Goal: Task Accomplishment & Management: Complete application form

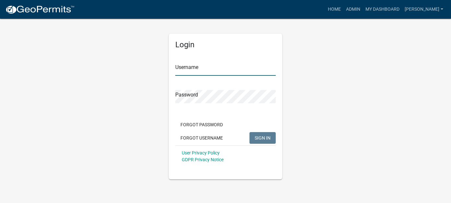
type input "[PERSON_NAME]"
click at [261, 140] on span "SIGN IN" at bounding box center [262, 137] width 16 height 5
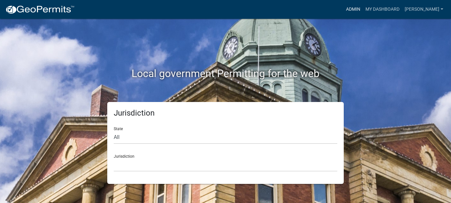
click at [359, 8] on link "Admin" at bounding box center [352, 9] width 19 height 12
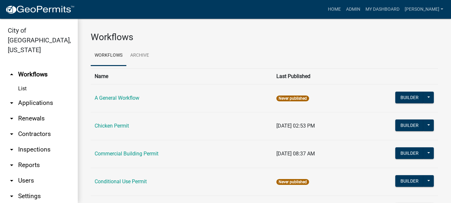
click at [31, 158] on link "arrow_drop_down Reports" at bounding box center [39, 165] width 78 height 16
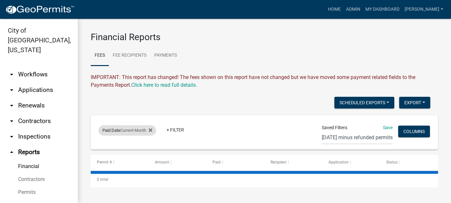
click at [132, 130] on div "Paid Date Current Month" at bounding box center [127, 130] width 58 height 10
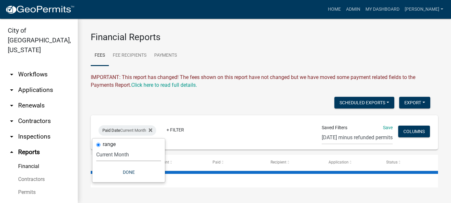
click at [121, 155] on select "[DATE] [DATE] Current Week Previous Week Current Month Last Month Current Calen…" at bounding box center [128, 154] width 65 height 13
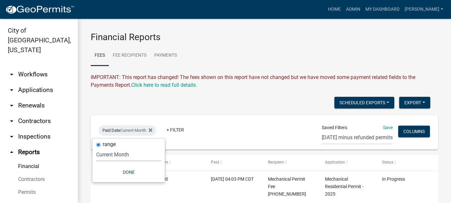
select select "previous_1_day"
click at [96, 148] on select "[DATE] [DATE] Current Week Previous Week Current Month Last Month Current Calen…" at bounding box center [128, 154] width 65 height 13
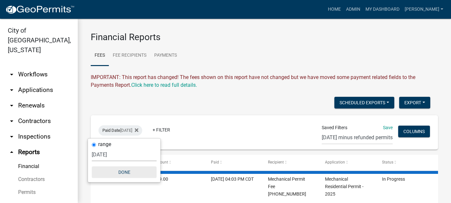
click at [127, 173] on button "Done" at bounding box center [124, 172] width 65 height 12
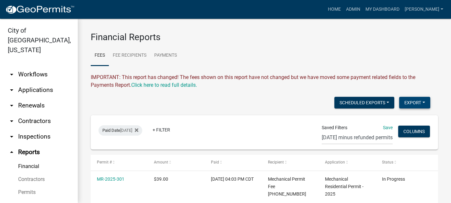
click at [402, 106] on button "Export" at bounding box center [414, 103] width 31 height 12
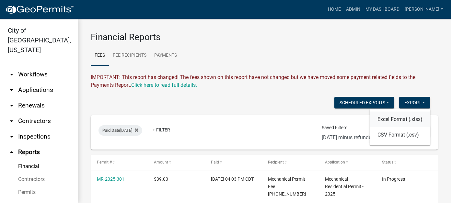
click at [387, 122] on button "Excel Format (.xlsx)" at bounding box center [399, 120] width 61 height 16
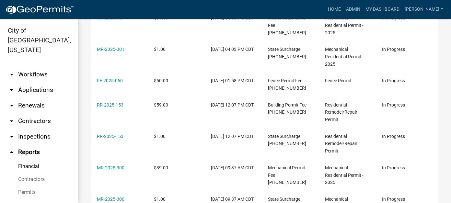
scroll to position [162, 0]
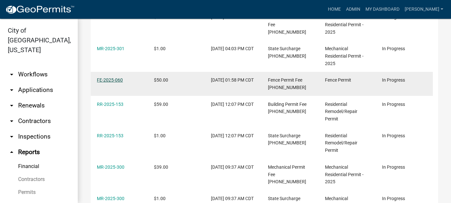
click at [108, 83] on link "FE-2025-060" at bounding box center [110, 79] width 26 height 5
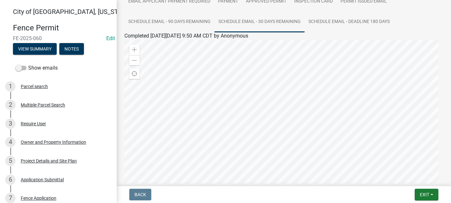
scroll to position [24, 0]
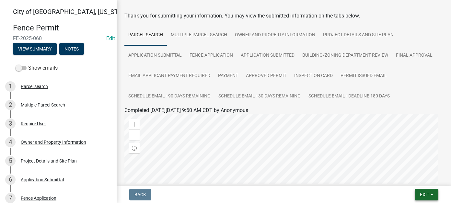
click at [424, 194] on span "Exit" at bounding box center [424, 194] width 9 height 5
click at [410, 177] on button "Save & Exit" at bounding box center [412, 178] width 52 height 16
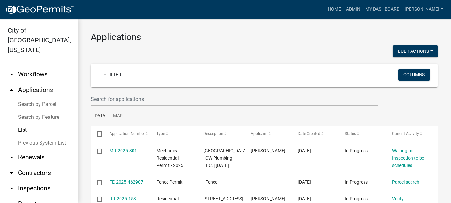
click at [20, 124] on link "List" at bounding box center [39, 130] width 78 height 13
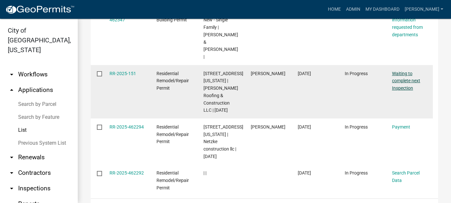
scroll to position [388, 0]
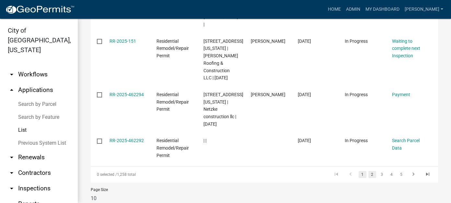
click at [369, 174] on link "2" at bounding box center [372, 174] width 8 height 7
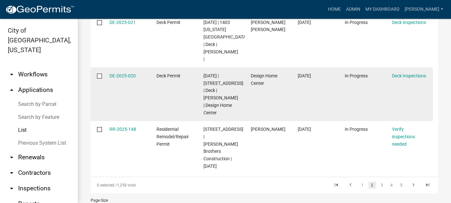
scroll to position [444, 0]
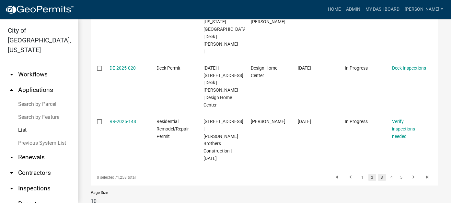
click at [379, 174] on link "3" at bounding box center [382, 177] width 8 height 7
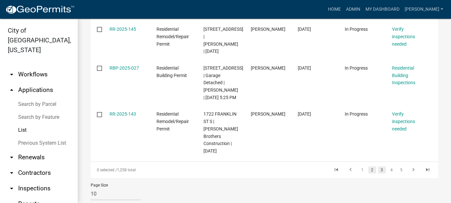
click at [368, 166] on link "2" at bounding box center [372, 169] width 8 height 7
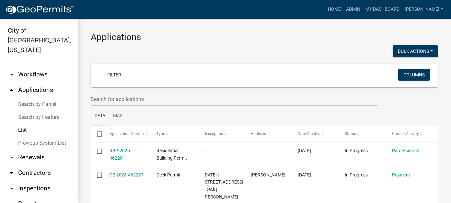
click at [19, 124] on link "List" at bounding box center [39, 130] width 78 height 13
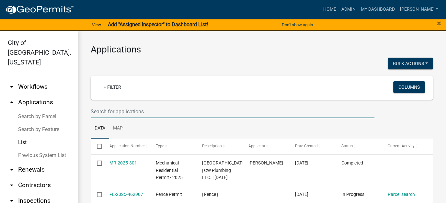
click at [130, 114] on input "text" at bounding box center [233, 111] width 284 height 13
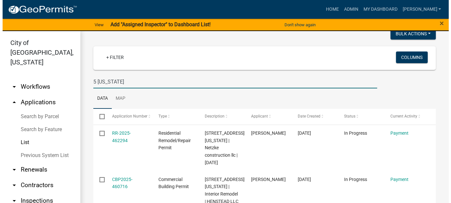
scroll to position [65, 0]
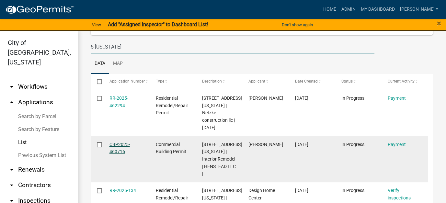
type input "5 [US_STATE]"
click at [124, 142] on link "CBP2025-460716" at bounding box center [119, 148] width 20 height 13
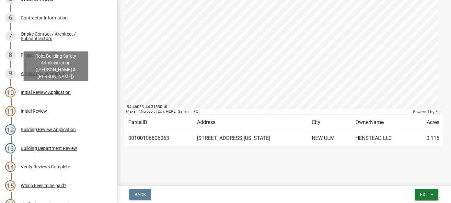
scroll to position [291, 0]
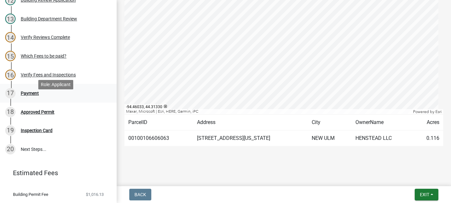
click at [26, 95] on div "Payment" at bounding box center [30, 93] width 18 height 5
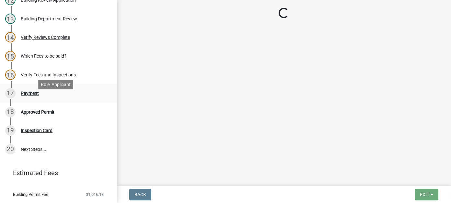
scroll to position [0, 0]
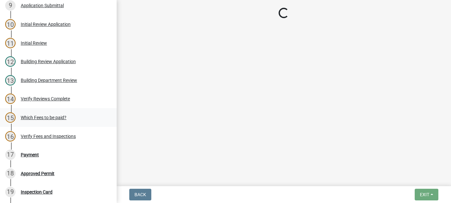
select select "3: 3"
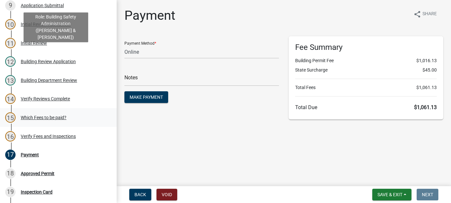
scroll to position [227, 0]
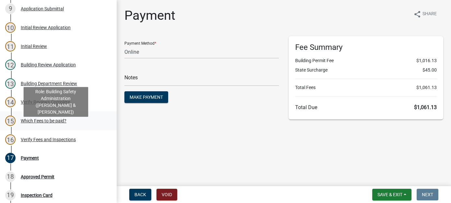
click at [47, 123] on div "Which Fees to be paid?" at bounding box center [44, 120] width 46 height 5
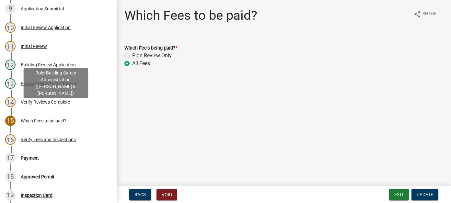
scroll to position [194, 0]
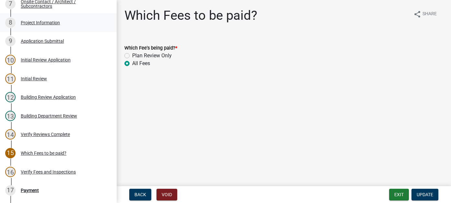
click at [39, 28] on div "8 Project Information" at bounding box center [55, 22] width 101 height 10
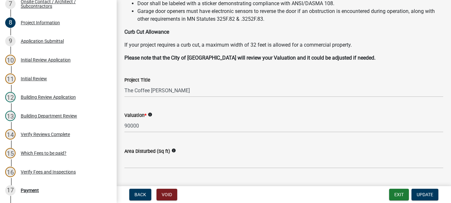
scroll to position [162, 0]
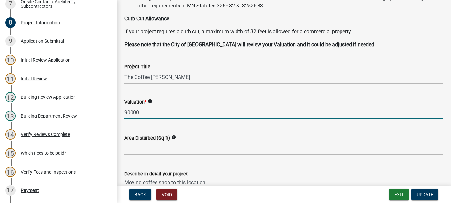
drag, startPoint x: 142, startPoint y: 113, endPoint x: 116, endPoint y: 108, distance: 26.5
click at [116, 108] on div "[GEOGRAPHIC_DATA], [US_STATE] Commercial Building Permit CBP2025-460716 Edit Vi…" at bounding box center [225, 101] width 451 height 203
type input "68000"
click at [424, 194] on span "Update" at bounding box center [424, 194] width 17 height 5
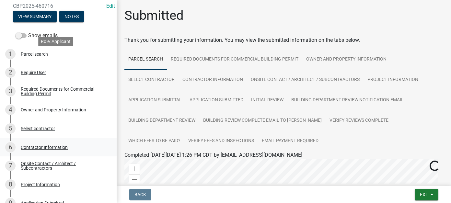
scroll to position [227, 0]
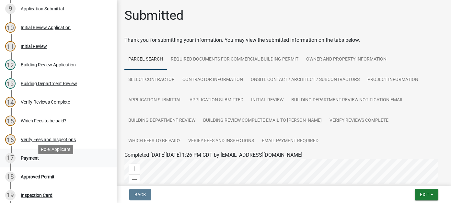
click at [50, 163] on div "17 Payment" at bounding box center [55, 158] width 101 height 10
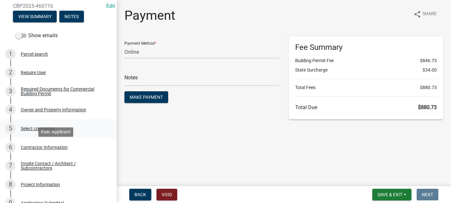
scroll to position [0, 0]
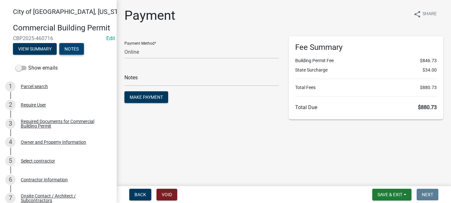
click at [76, 55] on button "Notes" at bounding box center [71, 49] width 25 height 12
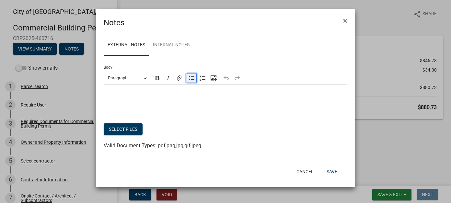
click at [191, 77] on icon "Editor toolbar" at bounding box center [191, 78] width 6 height 6
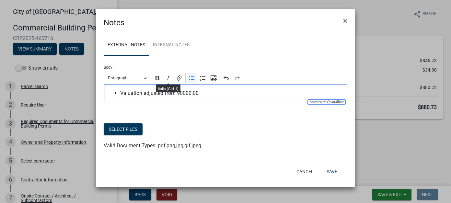
click at [177, 95] on span "Valuation adjusted from 90000.00" at bounding box center [232, 93] width 224 height 8
click at [220, 94] on span "Valuation adjusted from $90000.00" at bounding box center [232, 93] width 224 height 8
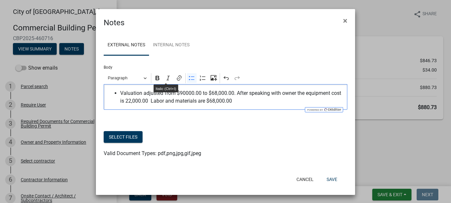
click at [123, 102] on span "Valuation adjusted from $90000.00 to $68,000.00. After speaking with owner the …" at bounding box center [232, 97] width 224 height 16
click at [248, 105] on span "Valuation adjusted from $90000.00 to $68,000.00. After speaking with owner the …" at bounding box center [232, 97] width 224 height 16
click at [331, 179] on button "Save" at bounding box center [331, 180] width 21 height 12
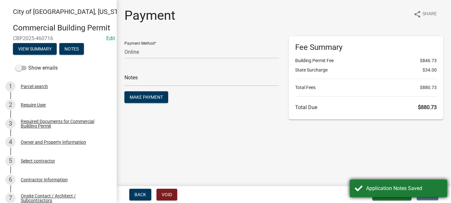
click at [384, 185] on div "Application Notes Saved" at bounding box center [404, 189] width 76 height 8
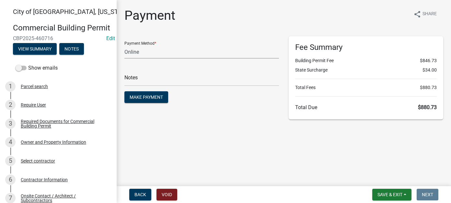
click at [154, 50] on select "Credit Card POS Check Cash Online" at bounding box center [201, 51] width 154 height 13
select select "1: 0"
click at [124, 45] on select "Credit Card POS Check Cash Online" at bounding box center [201, 51] width 154 height 13
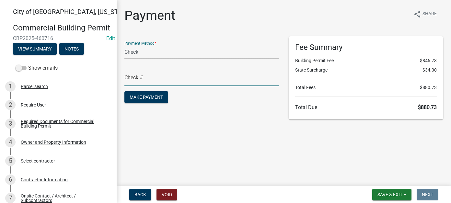
click at [154, 77] on input "text" at bounding box center [201, 79] width 154 height 13
type input "1257"
click at [153, 95] on span "Make Payment" at bounding box center [145, 97] width 33 height 5
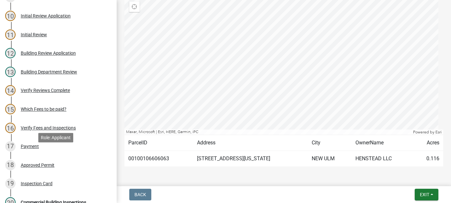
scroll to position [259, 0]
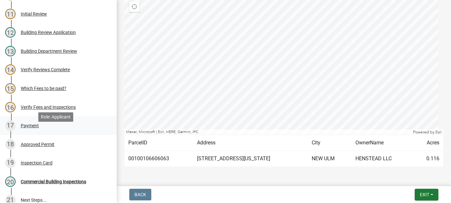
drag, startPoint x: 26, startPoint y: 137, endPoint x: 33, endPoint y: 135, distance: 7.6
click at [26, 128] on div "Payment" at bounding box center [30, 125] width 18 height 5
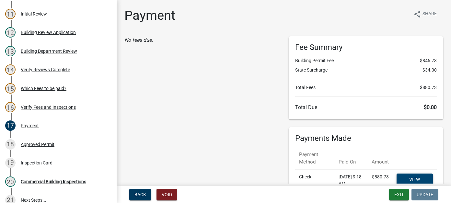
click at [413, 174] on link "View receipt" at bounding box center [414, 183] width 36 height 18
click at [51, 147] on div "Approved Permit" at bounding box center [38, 144] width 34 height 5
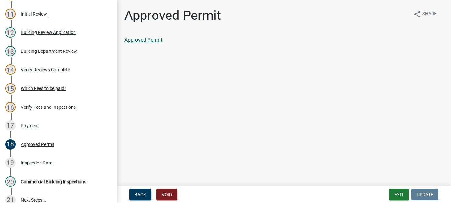
click at [149, 39] on link "Approved Permit" at bounding box center [143, 40] width 38 height 6
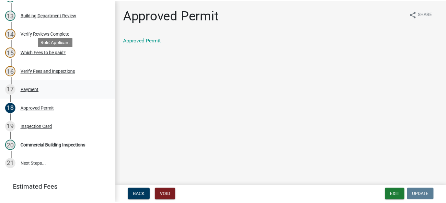
scroll to position [349, 0]
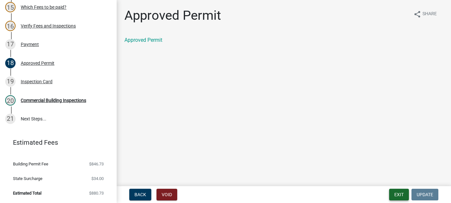
click at [392, 196] on button "Exit" at bounding box center [399, 195] width 20 height 12
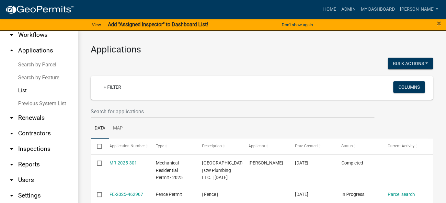
scroll to position [52, 0]
click at [27, 156] on link "arrow_drop_down Reports" at bounding box center [39, 164] width 78 height 16
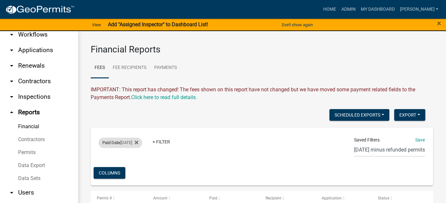
click at [134, 140] on div "Paid Date [DATE]" at bounding box center [120, 143] width 44 height 10
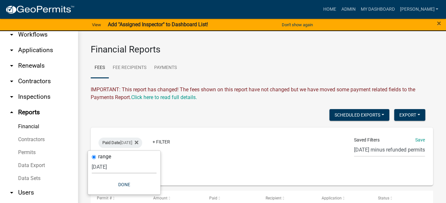
click at [110, 169] on select "[DATE] [DATE] Current Week Previous Week Current Month Last Month Current Calen…" at bounding box center [124, 166] width 65 height 13
select select "this_1_days"
click at [92, 160] on select "[DATE] [DATE] Current Week Previous Week Current Month Last Month Current Calen…" at bounding box center [124, 166] width 65 height 13
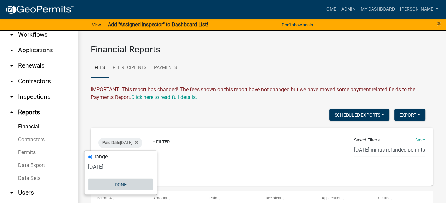
click at [125, 185] on button "Done" at bounding box center [120, 184] width 65 height 12
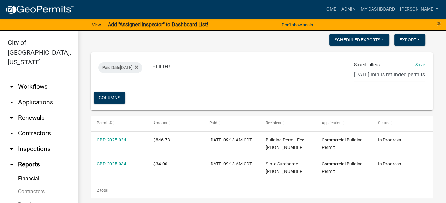
click at [37, 79] on link "arrow_drop_down Workflows" at bounding box center [39, 87] width 78 height 16
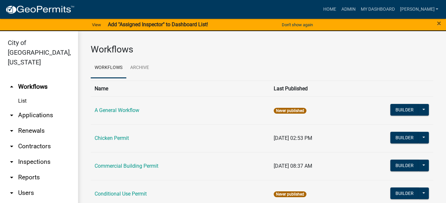
click at [36, 107] on link "arrow_drop_down Applications" at bounding box center [39, 115] width 78 height 16
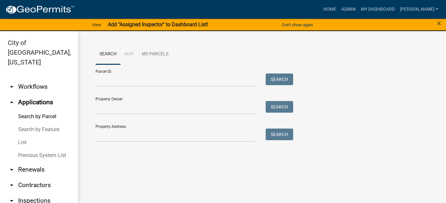
click at [26, 136] on link "List" at bounding box center [39, 142] width 78 height 13
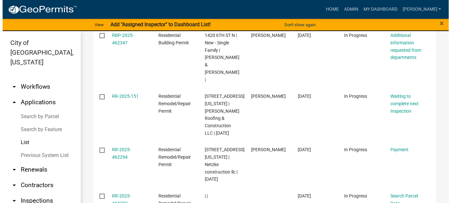
scroll to position [356, 0]
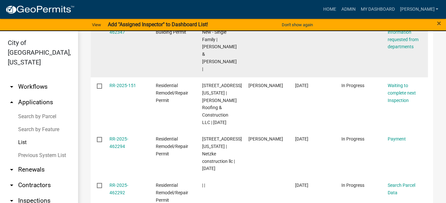
click at [117, 36] on div "RBP-2025-462347" at bounding box center [126, 28] width 34 height 15
click at [118, 35] on link "RBP-2025-462347" at bounding box center [120, 28] width 22 height 13
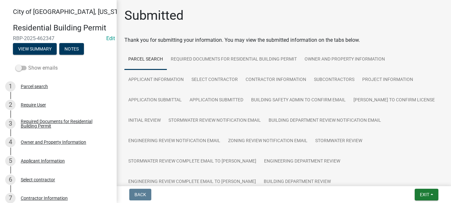
click at [24, 68] on span at bounding box center [21, 68] width 11 height 5
click at [28, 64] on input "Show emails" at bounding box center [28, 64] width 0 height 0
click at [45, 52] on button "View Summary" at bounding box center [35, 49] width 44 height 12
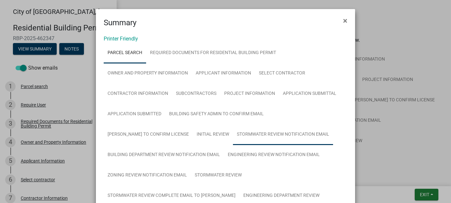
scroll to position [129, 0]
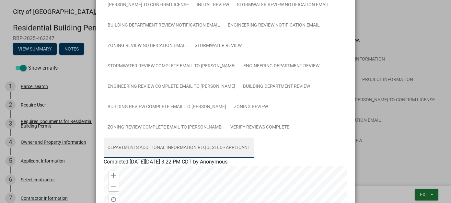
click at [181, 149] on link "Departments Additional Information Requested - Applicant" at bounding box center [179, 148] width 150 height 21
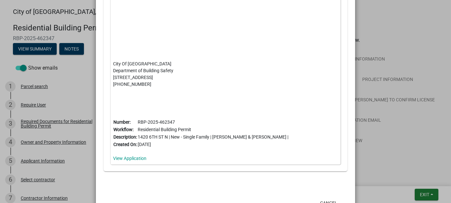
scroll to position [470, 0]
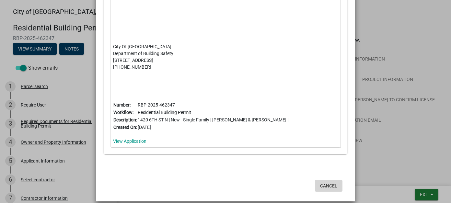
click at [324, 181] on button "Cancel" at bounding box center [329, 186] width 28 height 12
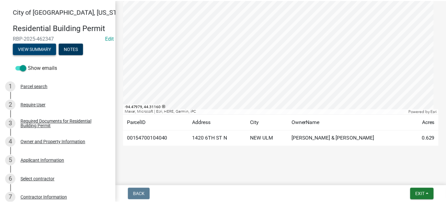
scroll to position [0, 0]
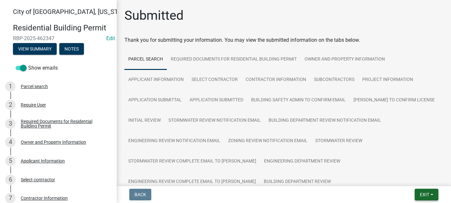
click at [423, 195] on span "Exit" at bounding box center [424, 194] width 9 height 5
click at [421, 180] on button "Save & Exit" at bounding box center [412, 178] width 52 height 16
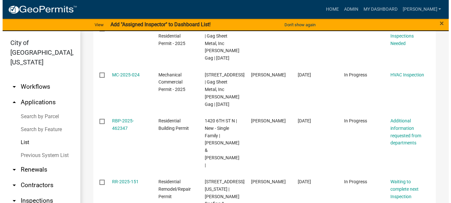
scroll to position [324, 0]
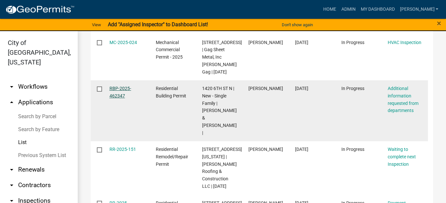
click at [118, 98] on link "RBP-2025-462347" at bounding box center [120, 92] width 22 height 13
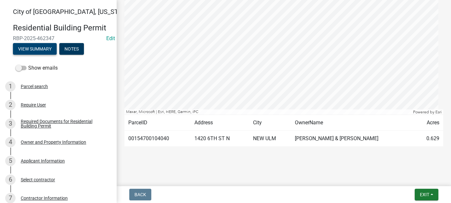
click at [39, 48] on button "View Summary" at bounding box center [35, 49] width 44 height 12
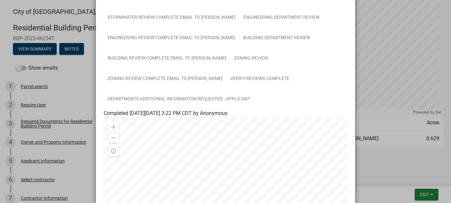
scroll to position [144, 0]
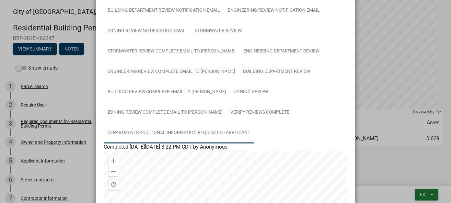
click at [168, 130] on link "Departments Additional Information Requested - Applicant" at bounding box center [179, 133] width 150 height 21
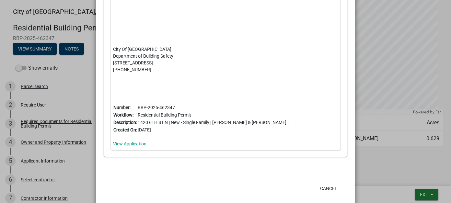
scroll to position [470, 0]
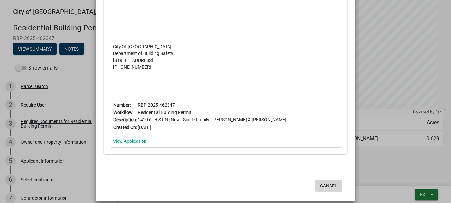
click at [329, 180] on button "Cancel" at bounding box center [329, 186] width 28 height 12
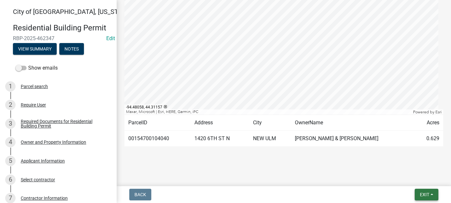
click at [426, 193] on span "Exit" at bounding box center [424, 194] width 9 height 5
click at [420, 178] on button "Save & Exit" at bounding box center [412, 178] width 52 height 16
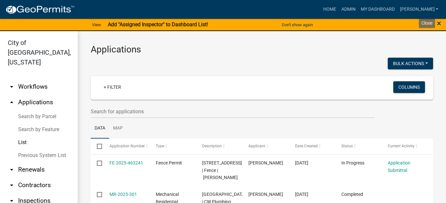
click at [437, 21] on span "×" at bounding box center [439, 23] width 4 height 9
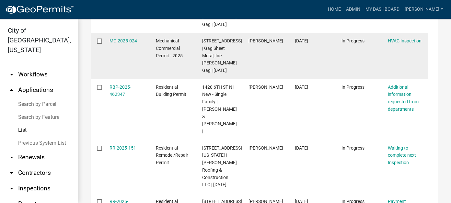
scroll to position [324, 0]
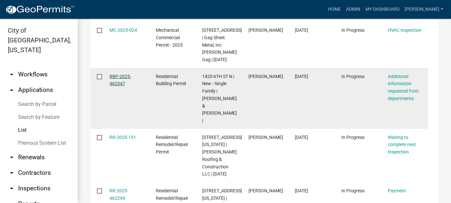
drag, startPoint x: 121, startPoint y: 108, endPoint x: 116, endPoint y: 106, distance: 6.2
click at [121, 88] on div "RBP-2025-462347" at bounding box center [126, 80] width 34 height 15
click at [128, 86] on link "RBP-2025-462347" at bounding box center [120, 80] width 22 height 13
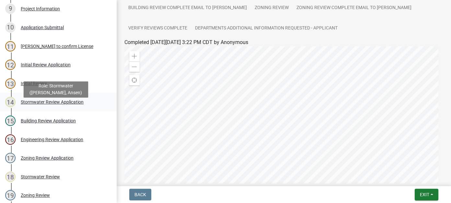
scroll to position [194, 0]
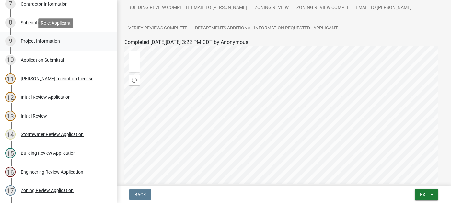
click at [46, 47] on link "9 Project Information" at bounding box center [58, 41] width 117 height 19
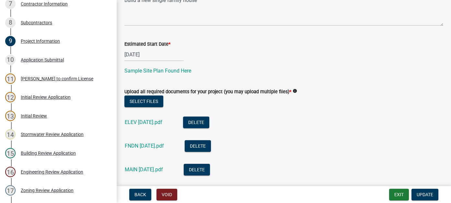
scroll to position [259, 0]
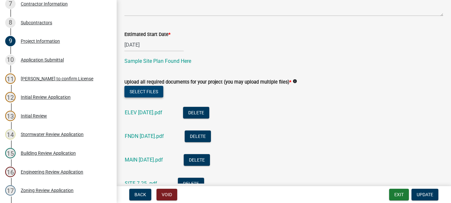
click at [158, 95] on button "Select files" at bounding box center [143, 92] width 39 height 12
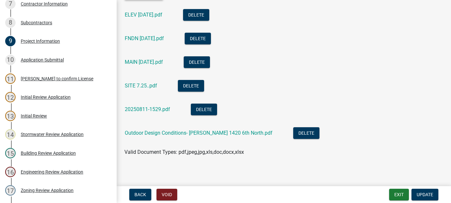
scroll to position [360, 0]
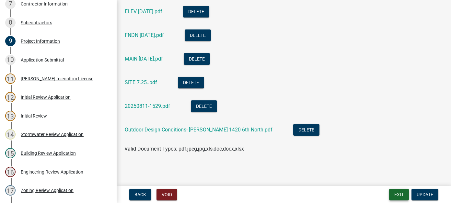
click at [400, 193] on button "Exit" at bounding box center [399, 195] width 20 height 12
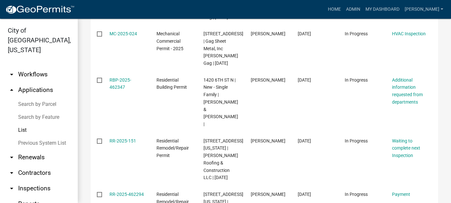
scroll to position [324, 0]
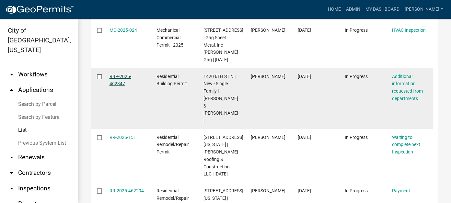
click at [122, 86] on link "RBP-2025-462347" at bounding box center [120, 80] width 22 height 13
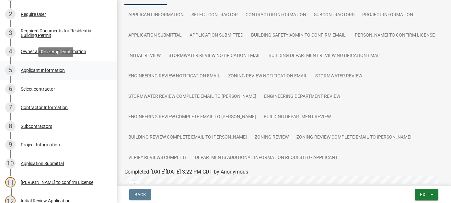
scroll to position [97, 0]
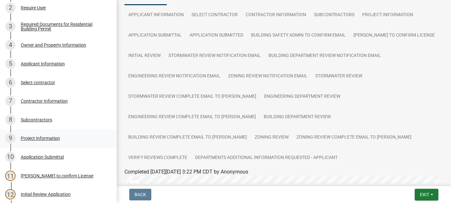
click at [51, 140] on div "Project Information" at bounding box center [40, 138] width 39 height 5
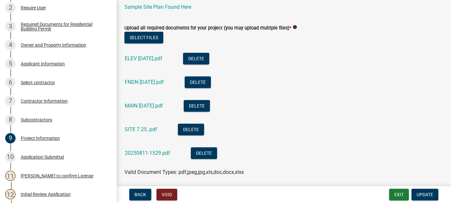
scroll to position [324, 0]
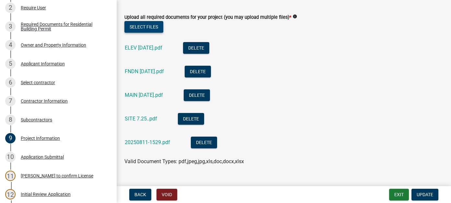
click at [155, 28] on button "Select files" at bounding box center [143, 27] width 39 height 12
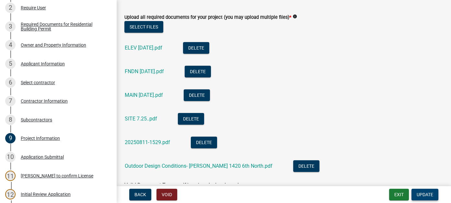
click at [428, 193] on span "Update" at bounding box center [424, 194] width 17 height 5
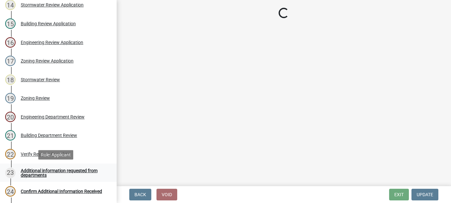
click at [63, 166] on link "23 Additional information requested from departments" at bounding box center [58, 172] width 117 height 19
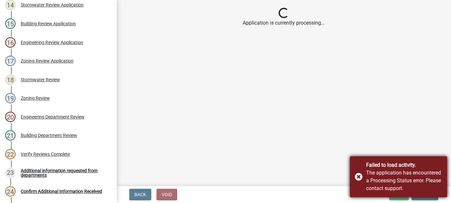
click at [356, 177] on div "Failed to load activity. The application has encountered a Processing Status er…" at bounding box center [398, 176] width 97 height 41
click at [361, 176] on div "Failed to load activity. The application has encountered a Processing Status er…" at bounding box center [398, 176] width 97 height 41
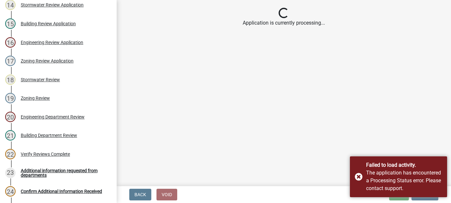
click at [361, 175] on div "Failed to load activity. The application has encountered a Processing Status er…" at bounding box center [398, 176] width 97 height 41
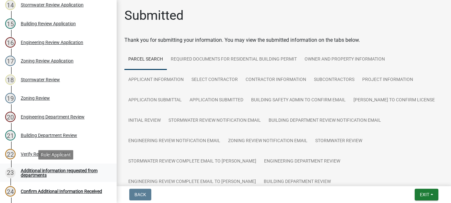
click at [51, 170] on div "Additional information requested from departments" at bounding box center [63, 172] width 85 height 9
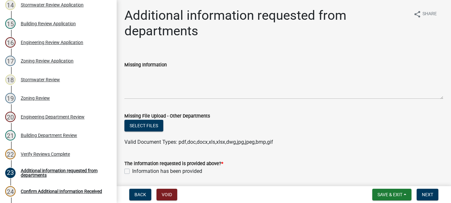
click at [132, 171] on label "Information has been provided" at bounding box center [167, 171] width 70 height 8
click at [132, 171] on input "Information has been provided" at bounding box center [134, 169] width 4 height 4
checkbox input "true"
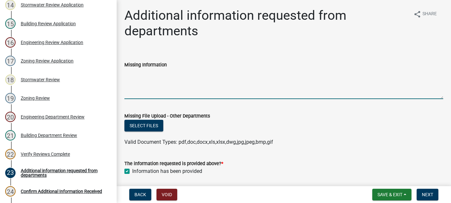
click at [146, 76] on textarea "Missing Information" at bounding box center [283, 84] width 319 height 30
type textarea "O"
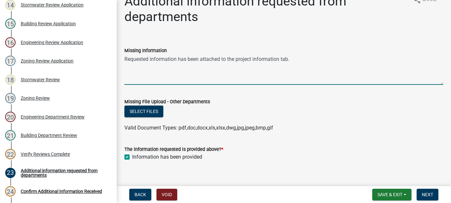
scroll to position [22, 0]
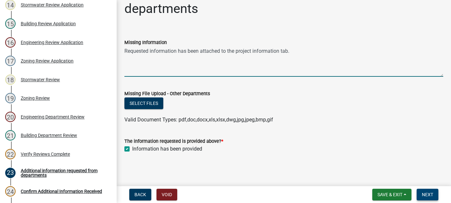
type textarea "Requested information has been attached to the project information tab."
click at [428, 193] on span "Next" at bounding box center [426, 194] width 11 height 5
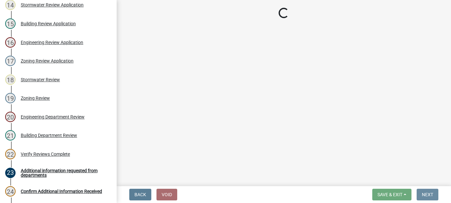
scroll to position [0, 0]
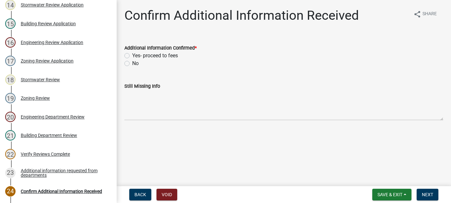
click at [132, 54] on label "Yes- proceed to fees" at bounding box center [155, 56] width 46 height 8
click at [132, 54] on input "Yes- proceed to fees" at bounding box center [134, 54] width 4 height 4
radio input "true"
click at [432, 195] on span "Next" at bounding box center [426, 194] width 11 height 5
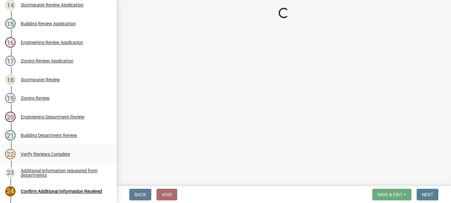
scroll to position [435, 0]
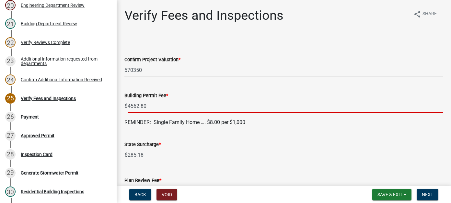
click at [173, 110] on input "4562.80" at bounding box center [285, 105] width 315 height 13
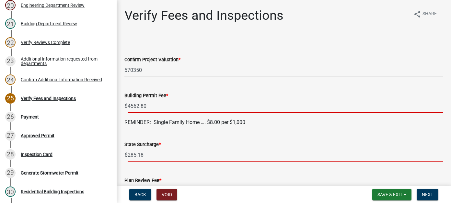
click at [164, 151] on input "285.18" at bounding box center [285, 154] width 315 height 13
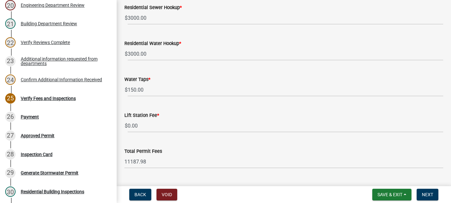
scroll to position [404, 0]
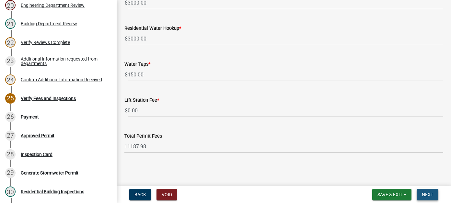
click at [433, 192] on button "Next" at bounding box center [427, 195] width 22 height 12
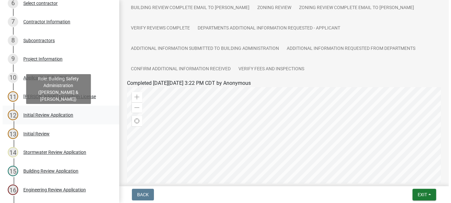
scroll to position [0, 0]
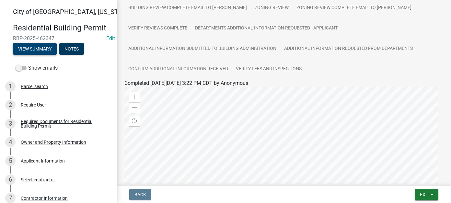
click at [35, 48] on button "View Summary" at bounding box center [35, 49] width 44 height 12
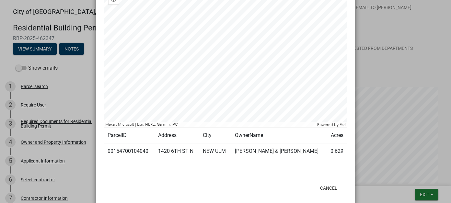
scroll to position [420, 0]
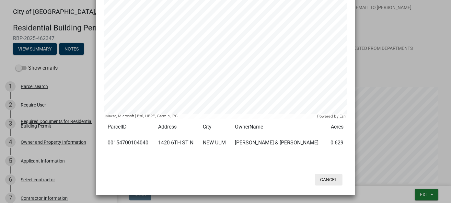
click at [324, 178] on button "Cancel" at bounding box center [329, 180] width 28 height 12
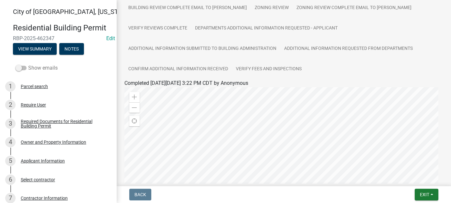
click at [24, 68] on span at bounding box center [21, 68] width 11 height 5
click at [28, 64] on input "Show emails" at bounding box center [28, 64] width 0 height 0
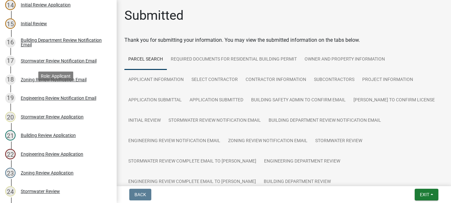
scroll to position [0, 0]
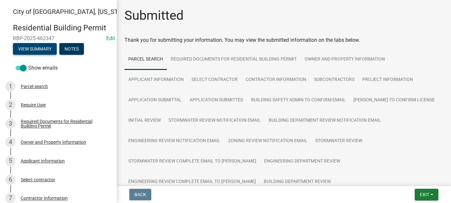
click at [32, 48] on button "View Summary" at bounding box center [35, 49] width 44 height 12
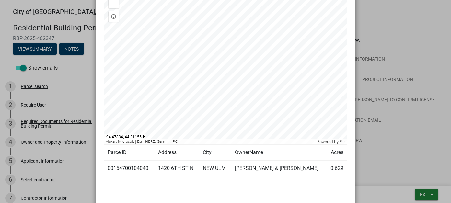
scroll to position [420, 0]
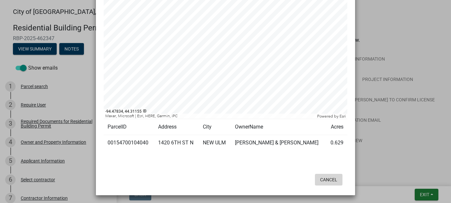
click at [328, 179] on button "Cancel" at bounding box center [329, 180] width 28 height 12
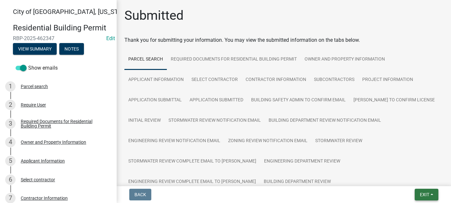
click at [423, 194] on span "Exit" at bounding box center [424, 194] width 9 height 5
click at [414, 180] on button "Save & Exit" at bounding box center [412, 178] width 52 height 16
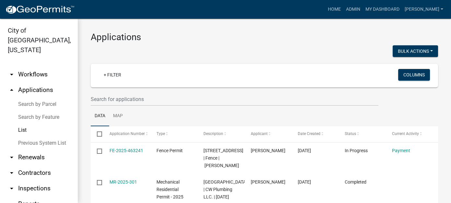
click at [26, 124] on link "List" at bounding box center [39, 130] width 78 height 13
click at [35, 98] on link "Search by Parcel" at bounding box center [39, 104] width 78 height 13
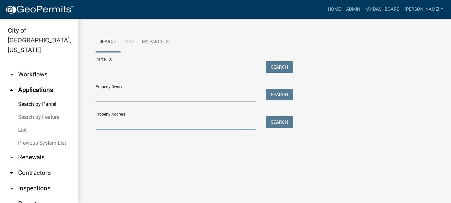
click at [122, 122] on input "Property Address:" at bounding box center [175, 122] width 160 height 13
type input "1101 [US_STATE]"
click at [281, 125] on button "Search" at bounding box center [279, 122] width 28 height 12
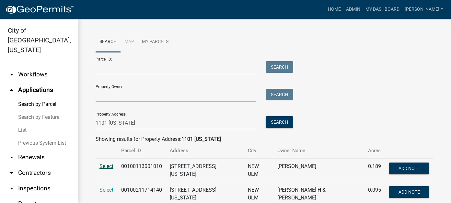
click at [105, 168] on span "Select" at bounding box center [106, 166] width 14 height 6
